Goal: Task Accomplishment & Management: Manage account settings

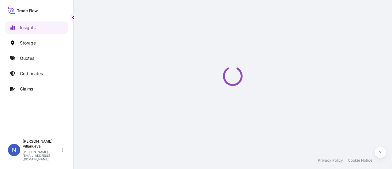
select select "2025"
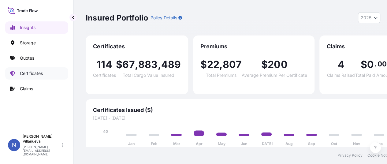
click at [21, 72] on p "Certificates" at bounding box center [31, 73] width 23 height 6
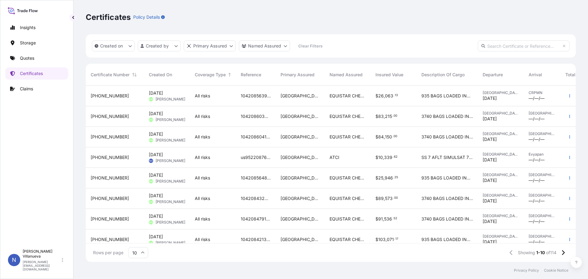
click at [104, 158] on span "[PHONE_NUMBER]" at bounding box center [110, 157] width 38 height 6
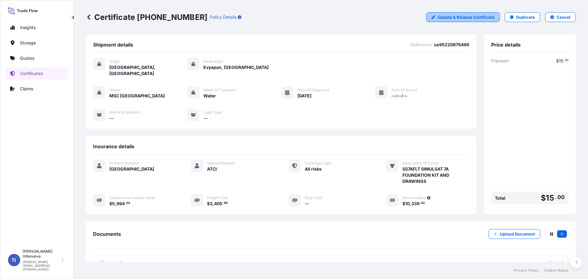
click at [392, 17] on p "Update & Reissue Certificate" at bounding box center [466, 17] width 57 height 6
select select "Water"
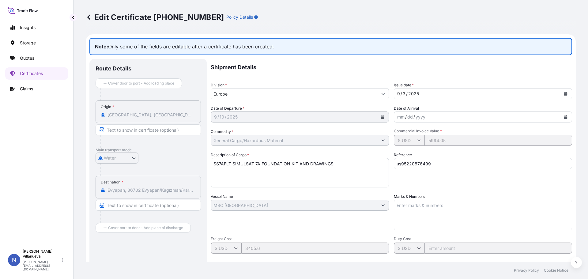
click at [88, 15] on icon at bounding box center [89, 17] width 6 height 6
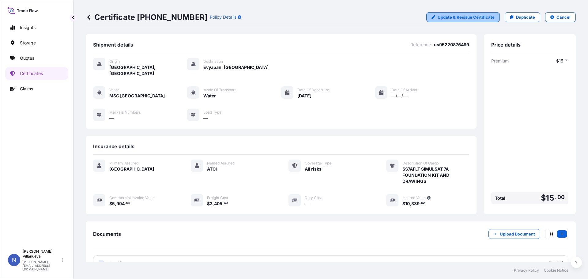
click at [392, 17] on p "Update & Reissue Certificate" at bounding box center [466, 17] width 57 height 6
select select "Water"
select select "31626"
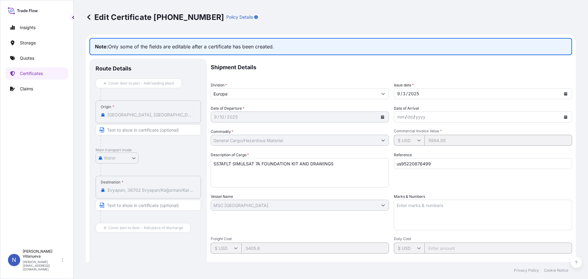
click at [137, 129] on input "Text to appear on certificate" at bounding box center [148, 129] width 105 height 11
click at [112, 168] on input "Text to appear on certificate" at bounding box center [148, 205] width 105 height 11
click at [101, 168] on icon "button" at bounding box center [101, 205] width 5 height 5
click at [125, 168] on input "Text to appear on certificate" at bounding box center [148, 205] width 105 height 11
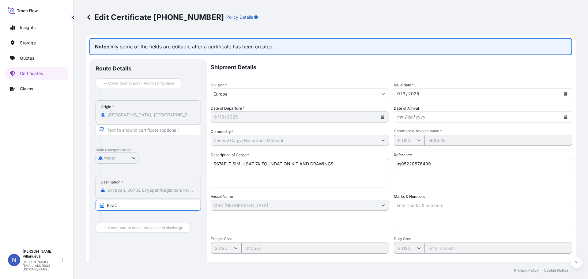
drag, startPoint x: 136, startPoint y: 207, endPoint x: 88, endPoint y: 205, distance: 47.5
click at [88, 168] on form "Note: Only some of the fields are editable after a certificate has been created…" at bounding box center [331, 202] width 490 height 337
paste input "[URL][DOMAIN_NAME]"
drag, startPoint x: 156, startPoint y: 204, endPoint x: 274, endPoint y: 218, distance: 119.0
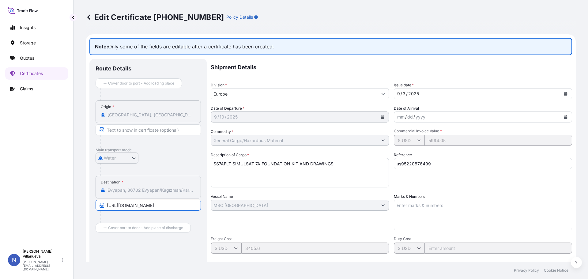
click at [274, 168] on div "Route Details Cover door to port - Add loading place Place of loading Road / [G…" at bounding box center [330, 213] width 483 height 309
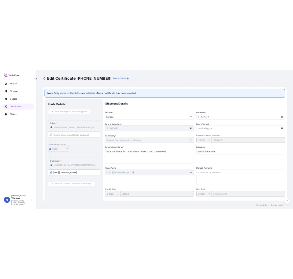
scroll to position [0, 0]
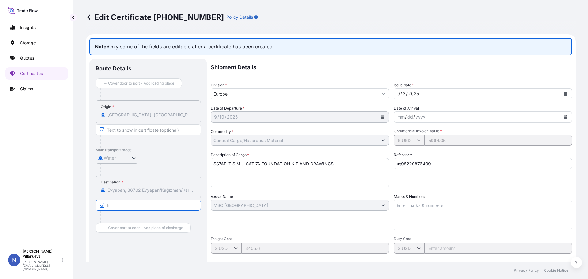
type input "h"
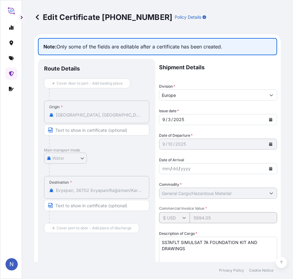
click at [76, 168] on input "Text to appear on certificate" at bounding box center [96, 205] width 105 height 11
click at [78, 168] on input "Text to appear on certificate" at bounding box center [96, 205] width 105 height 11
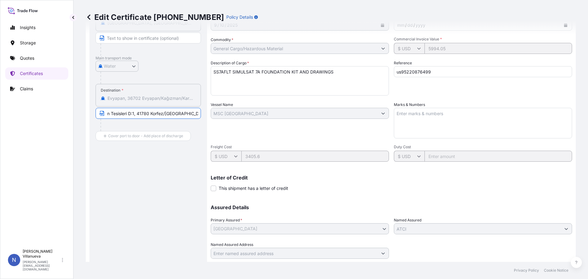
scroll to position [110, 0]
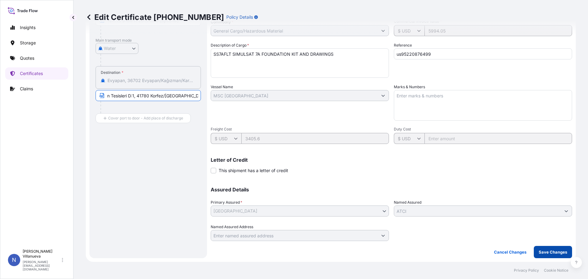
type input "[STREET_ADDRESS] Evyap Liman Tesisleri D:1, 41780 Korfez/[GEOGRAPHIC_DATA]"
click at [392, 168] on p "Save Changes" at bounding box center [553, 252] width 28 height 6
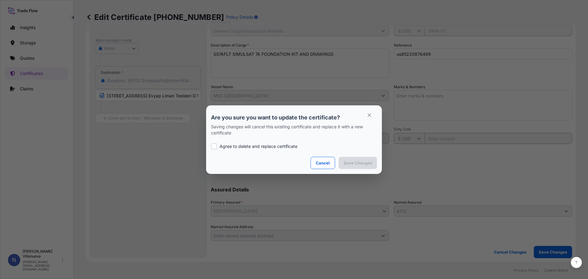
click at [215, 147] on div at bounding box center [214, 146] width 6 height 6
checkbox input "true"
click at [366, 163] on p "Save Changes" at bounding box center [358, 163] width 28 height 6
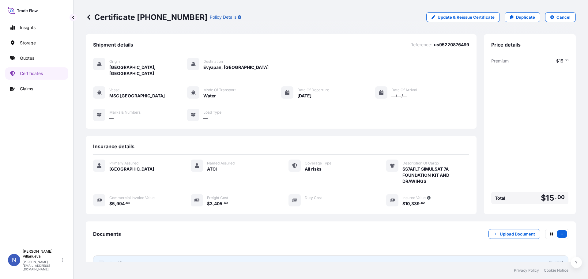
click at [125, 168] on span "Certificate" at bounding box center [120, 263] width 22 height 6
